Goal: Information Seeking & Learning: Check status

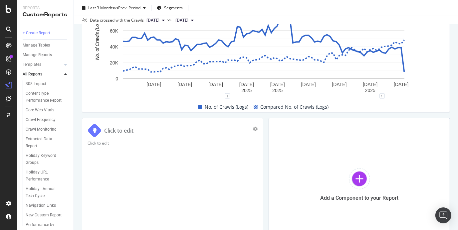
scroll to position [463, 0]
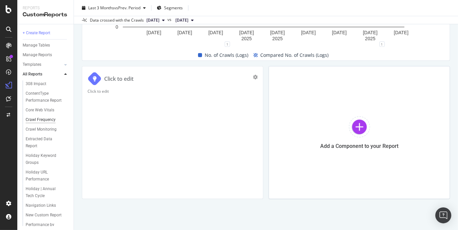
click at [46, 123] on div "Crawl Frequency" at bounding box center [41, 119] width 30 height 7
